Goal: Transaction & Acquisition: Purchase product/service

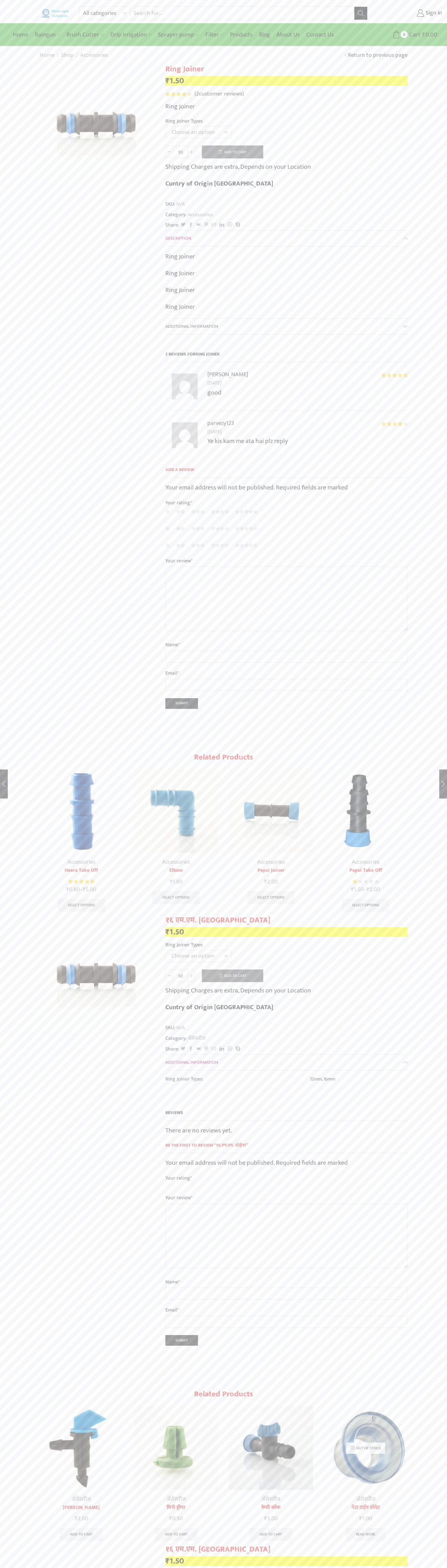
select select "16mm"
type input "1"
type input "Google Storebot"
click at [232, 152] on button "Add to cart" at bounding box center [232, 152] width 61 height 13
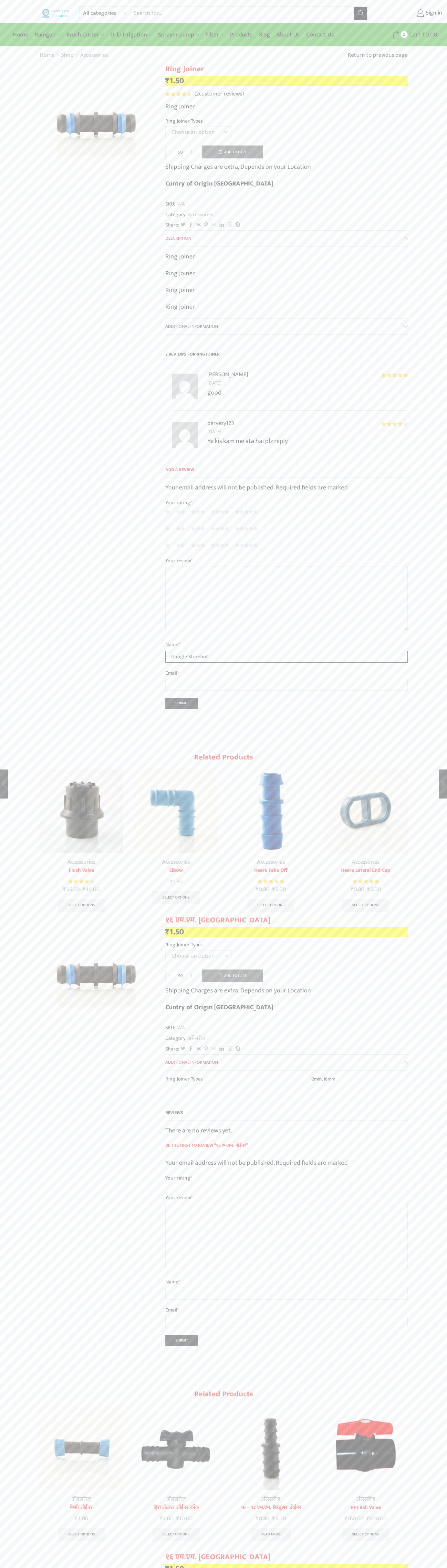
type input "Google Storebot"
click at [396, 35] on icon at bounding box center [396, 34] width 8 height 8
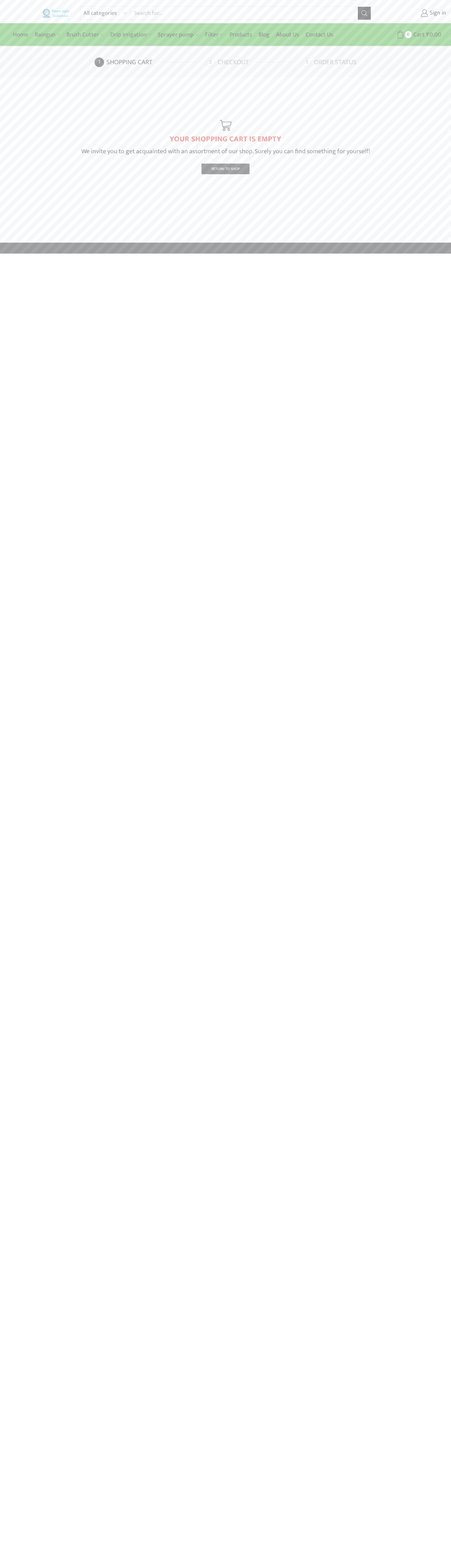
click at [254, 62] on link "Checkout" at bounding box center [254, 62] width 95 height 10
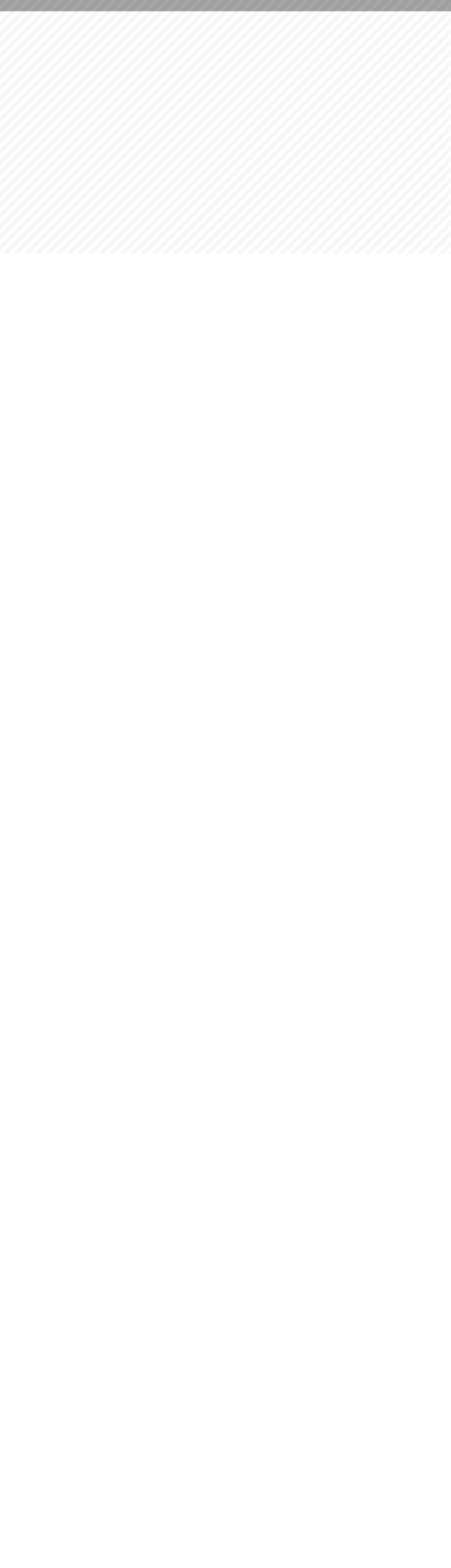
click at [87, 11] on html at bounding box center [225, 6] width 451 height 11
click at [441, 11] on html at bounding box center [225, 6] width 451 height 11
click at [267, 11] on html at bounding box center [225, 6] width 451 height 11
click at [24, 11] on html at bounding box center [225, 6] width 451 height 11
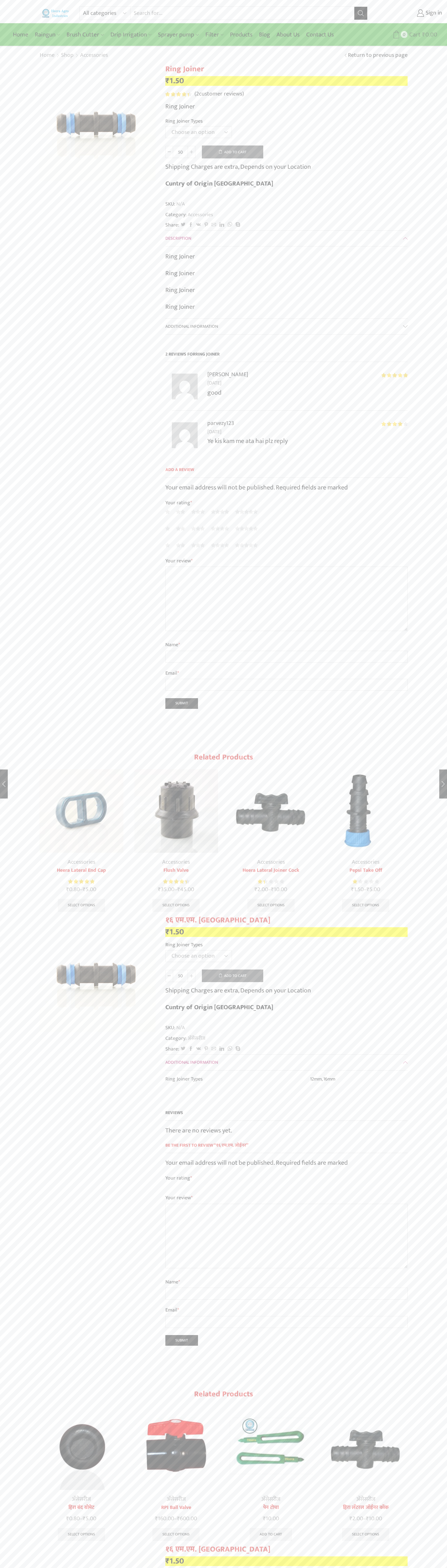
click at [414, 35] on span "Cart" at bounding box center [414, 35] width 13 height 9
